Goal: Entertainment & Leisure: Consume media (video, audio)

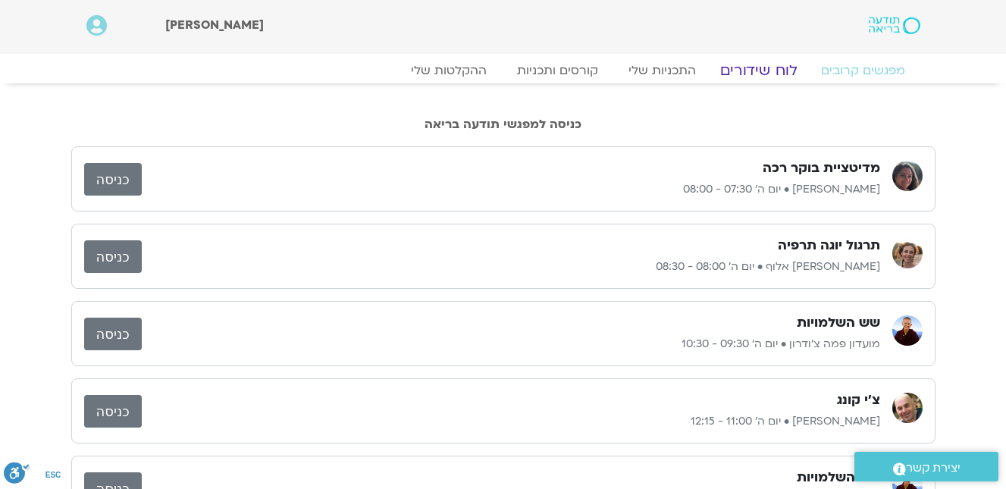
click at [752, 67] on link "לוח שידורים" at bounding box center [758, 70] width 114 height 18
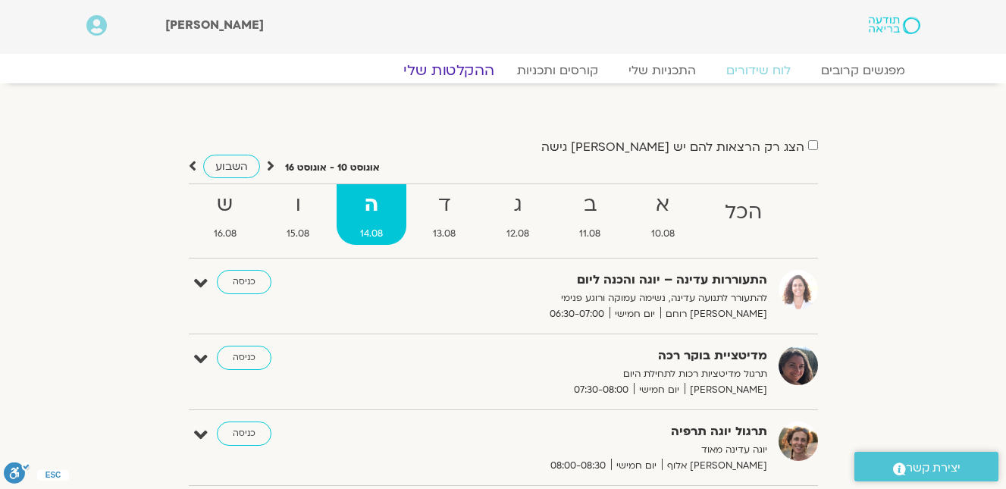
click at [475, 65] on link "ההקלטות שלי" at bounding box center [448, 70] width 127 height 18
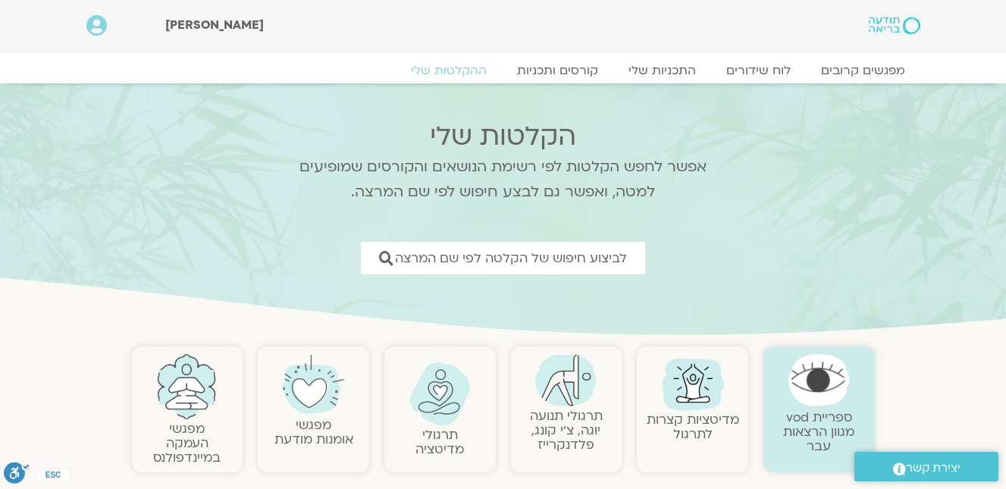
click at [436, 397] on img at bounding box center [439, 393] width 61 height 63
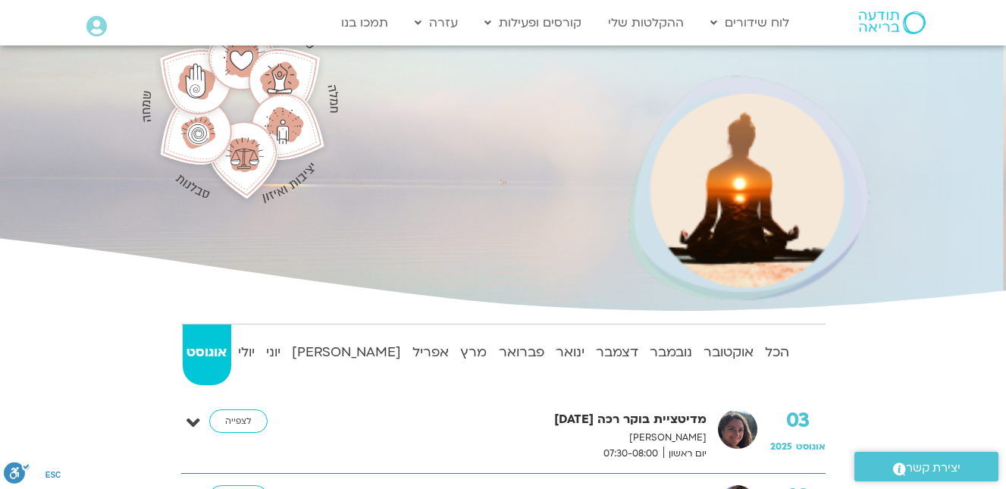
scroll to position [303, 0]
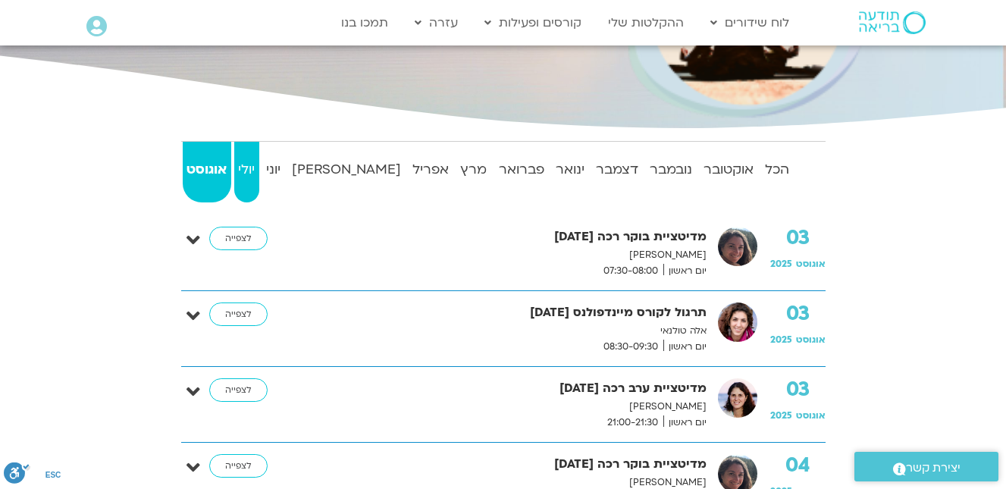
click at [258, 164] on strong "יולי" at bounding box center [246, 169] width 25 height 23
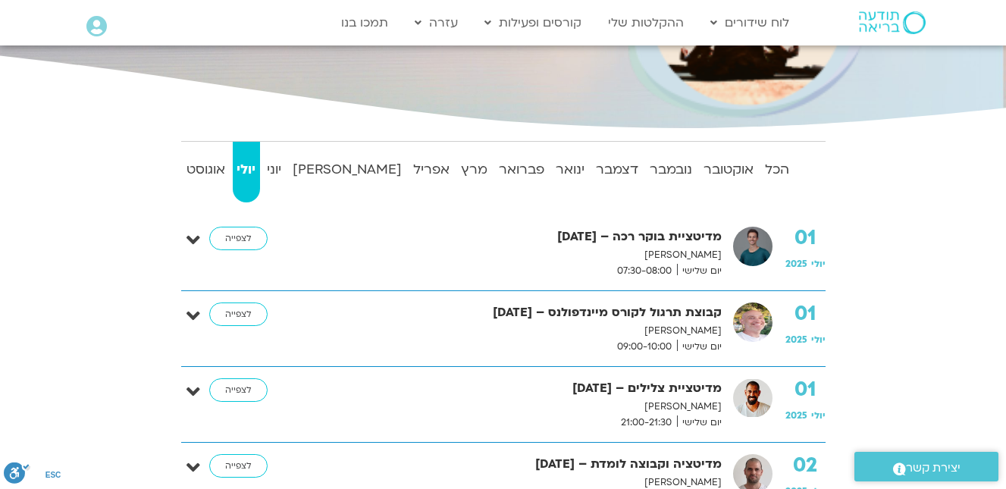
scroll to position [455, 0]
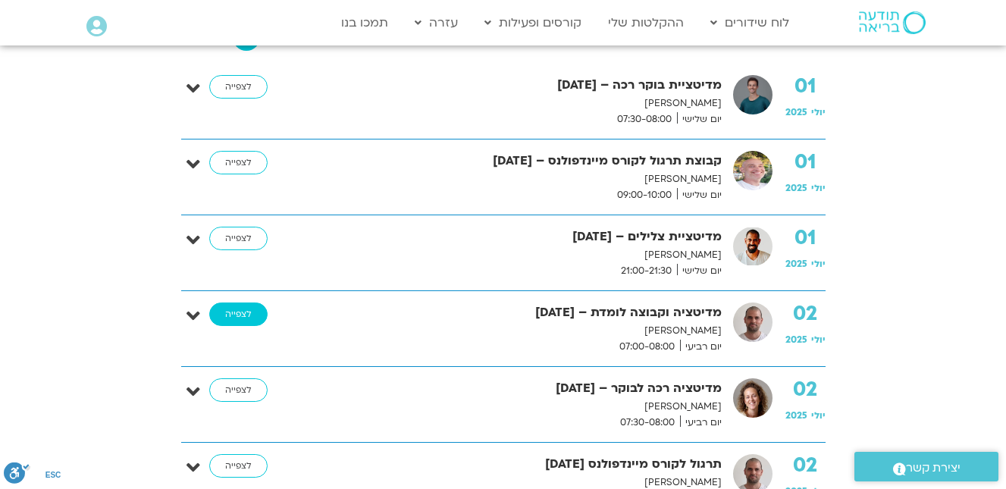
click at [234, 309] on link "לצפייה" at bounding box center [238, 314] width 58 height 24
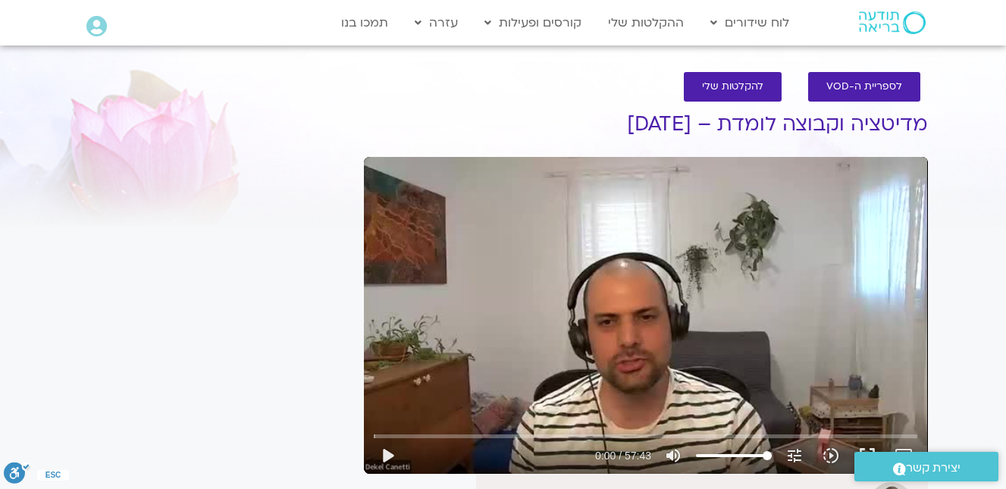
click at [722, 265] on div "Skip Ad play_arrow 0:00 / 57:43 volume_up Mute tune Resolution Auto 360p slow_m…" at bounding box center [646, 315] width 564 height 317
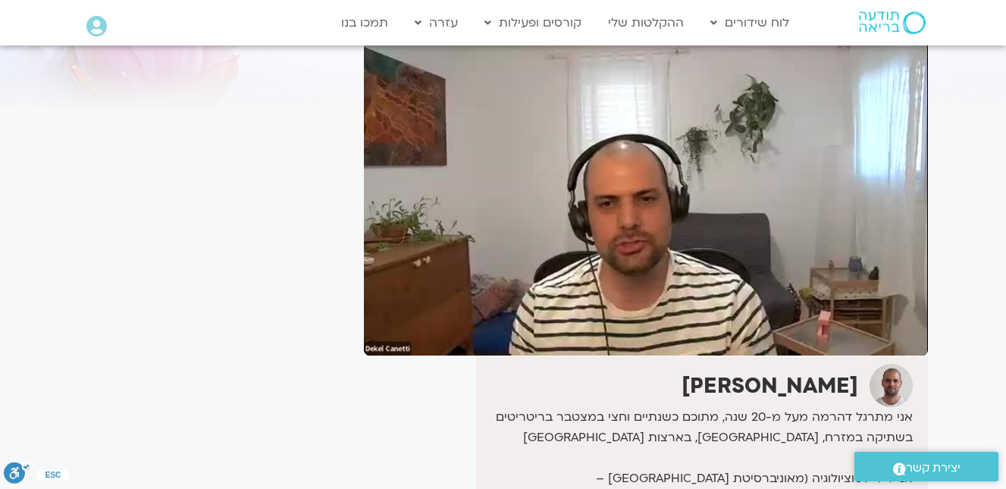
scroll to position [152, 0]
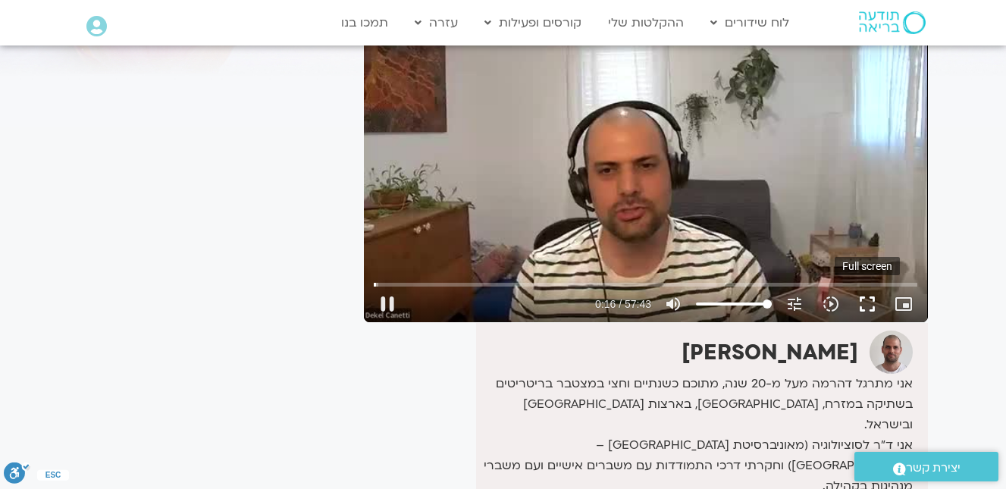
click at [866, 298] on button "fullscreen" at bounding box center [867, 304] width 36 height 36
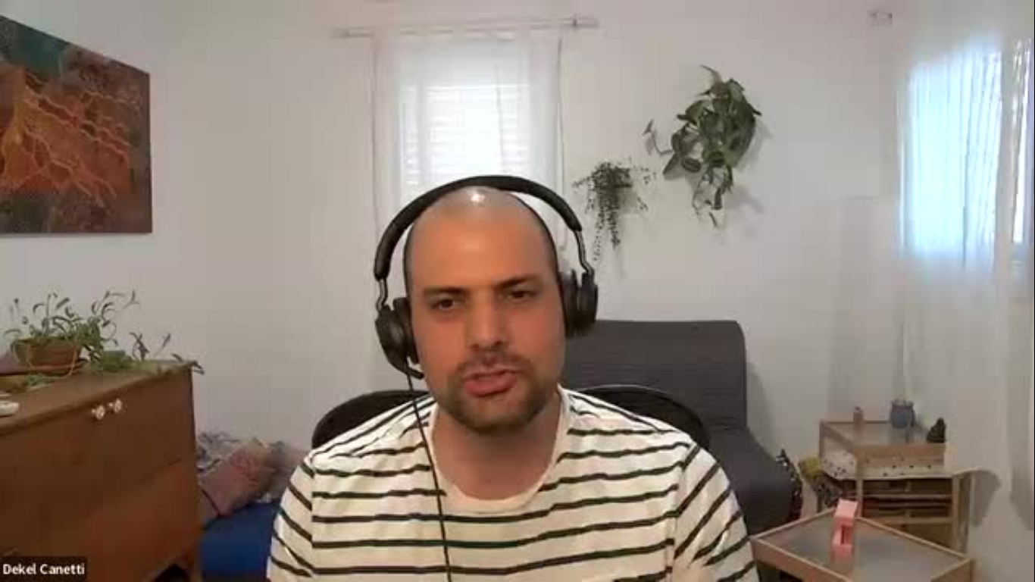
click at [875, 382] on div "Skip Ad pause 0:19 / 57:43 volume_up Mute tune Resolution Auto 360p slow_motion…" at bounding box center [517, 291] width 1035 height 582
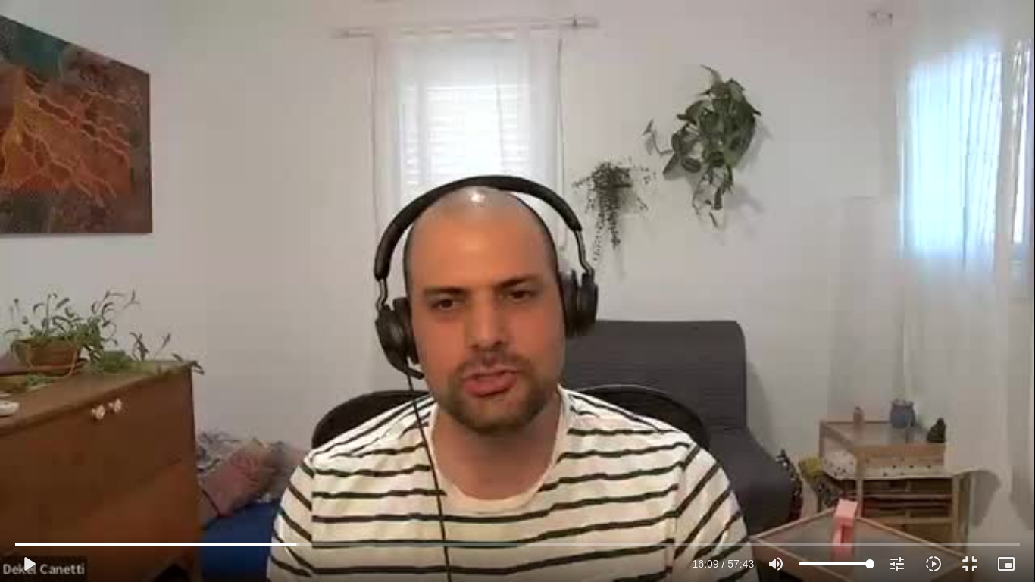
click at [875, 382] on div "Skip Ad play_arrow 16:09 / 57:43 volume_up Mute tune Resolution Auto 360p slow_…" at bounding box center [517, 291] width 1035 height 582
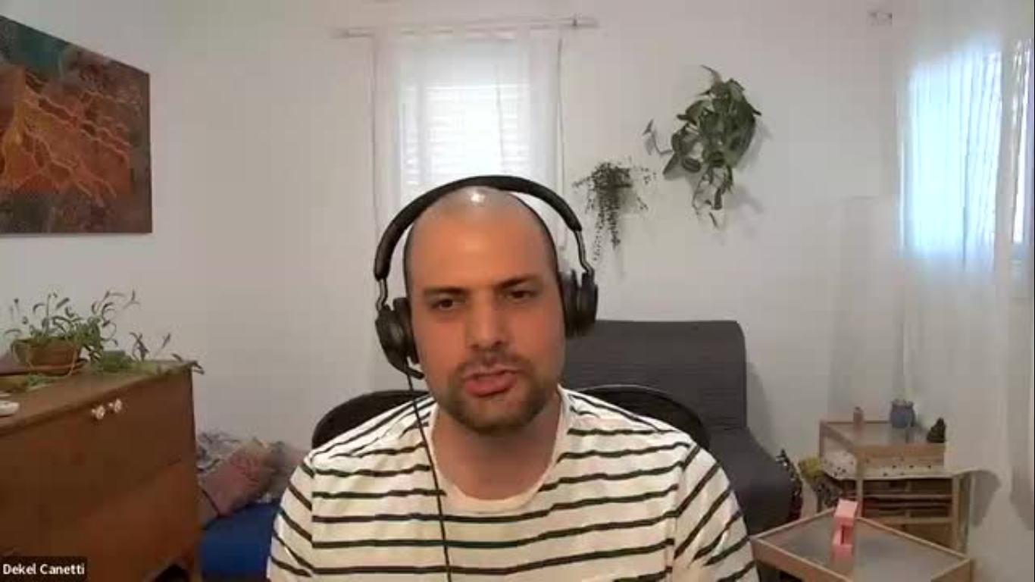
click at [876, 382] on div "Skip Ad pause 31:26 / 57:43 volume_up Mute tune Resolution Auto 360p slow_motio…" at bounding box center [517, 291] width 1035 height 582
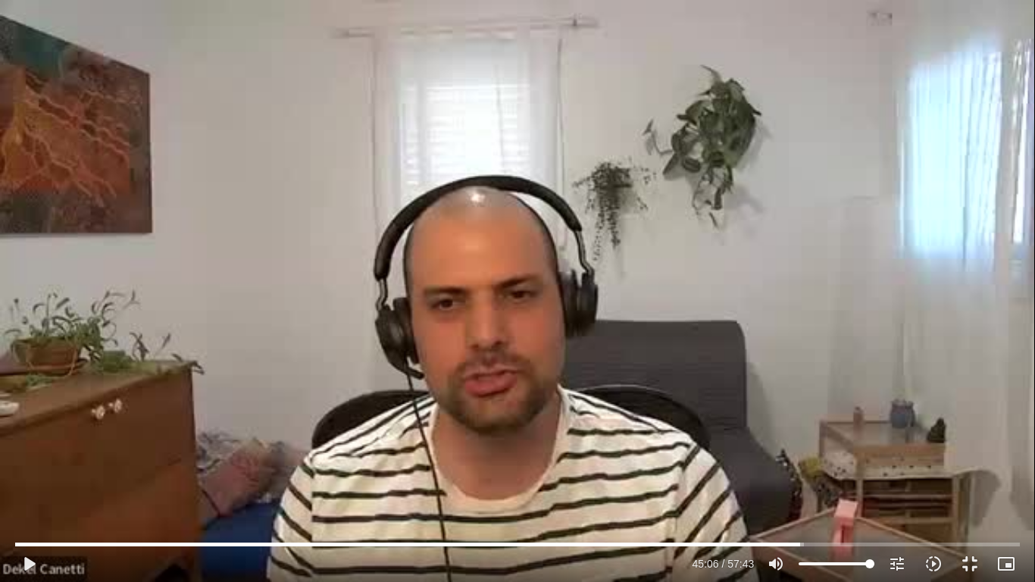
click at [334, 146] on div "Skip Ad play_arrow 45:06 / 57:43 volume_up Mute tune Resolution Auto 360p slow_…" at bounding box center [517, 291] width 1035 height 582
click at [963, 488] on button "fullscreen_exit" at bounding box center [970, 564] width 36 height 36
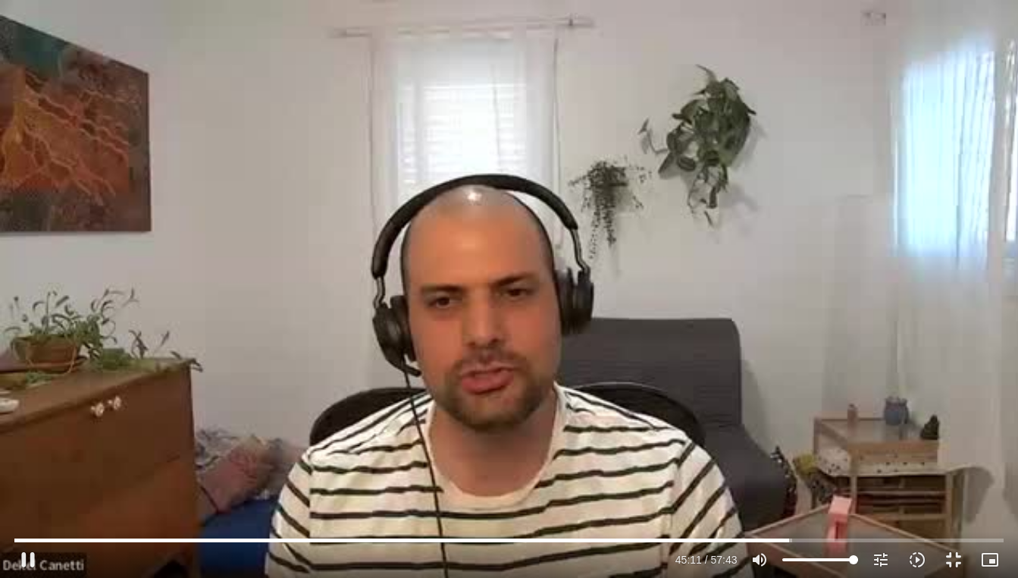
type input "2711.662675"
